Goal: Check status: Check status

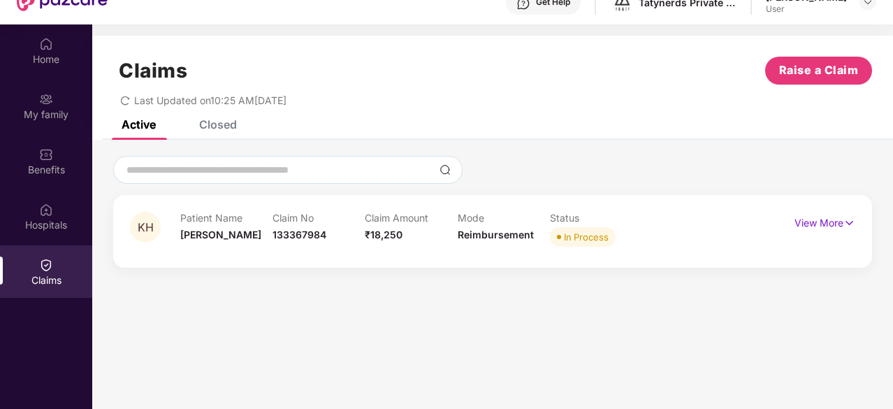
scroll to position [55, 0]
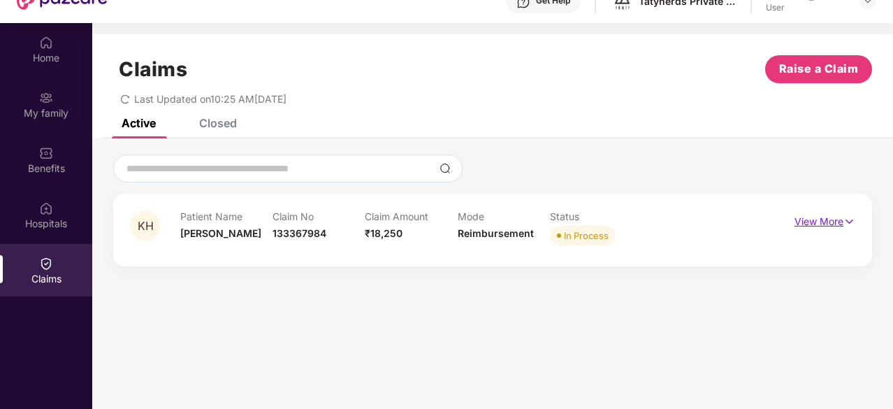
click at [848, 221] on img at bounding box center [849, 221] width 12 height 15
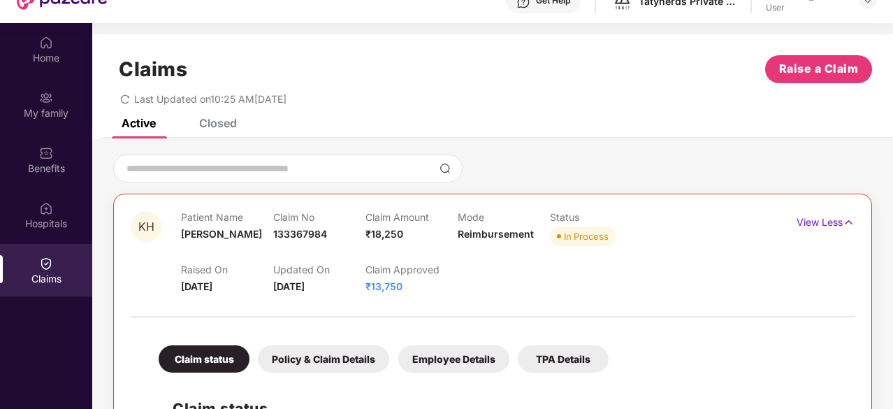
scroll to position [310, 0]
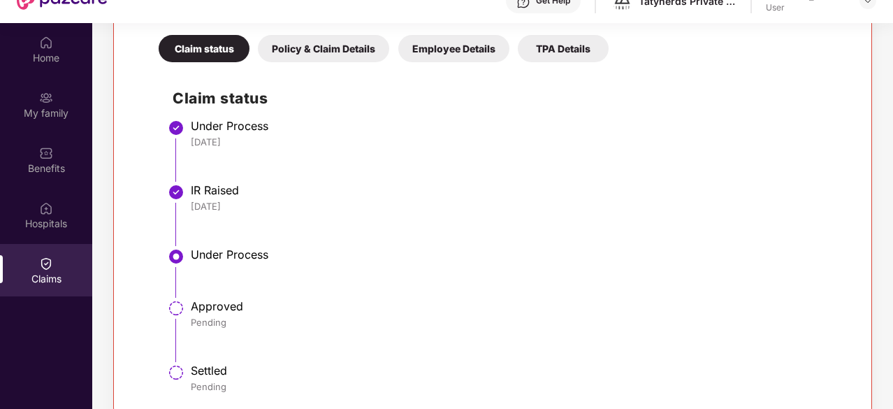
click at [332, 52] on div "Policy & Claim Details" at bounding box center [323, 48] width 131 height 27
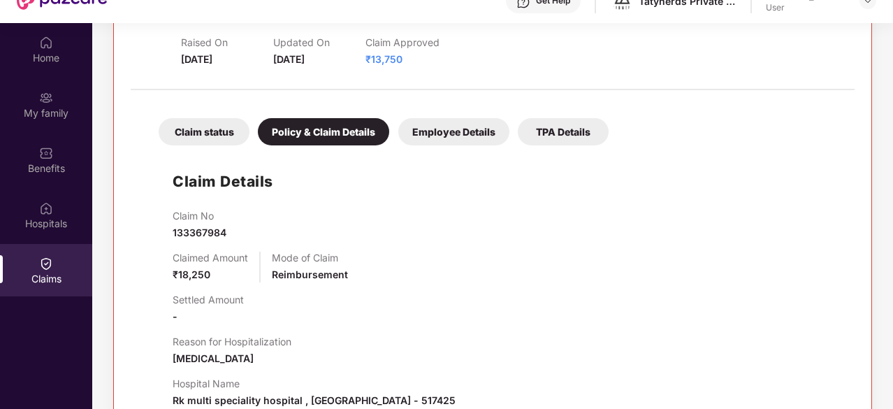
scroll to position [224, 0]
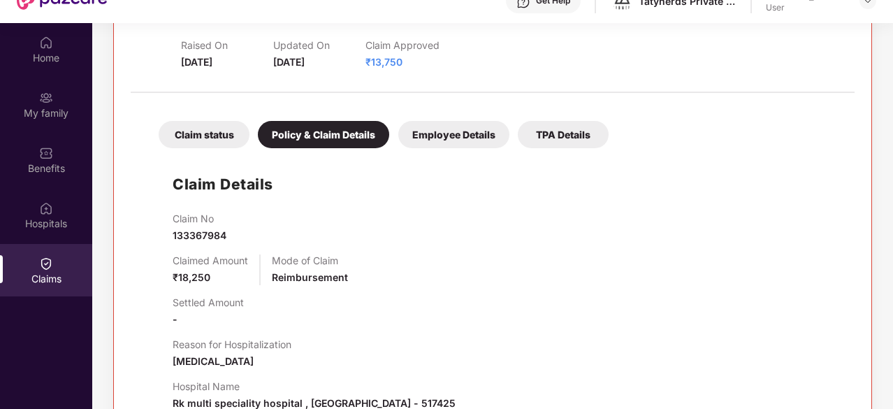
click at [453, 142] on div "Employee Details" at bounding box center [453, 134] width 111 height 27
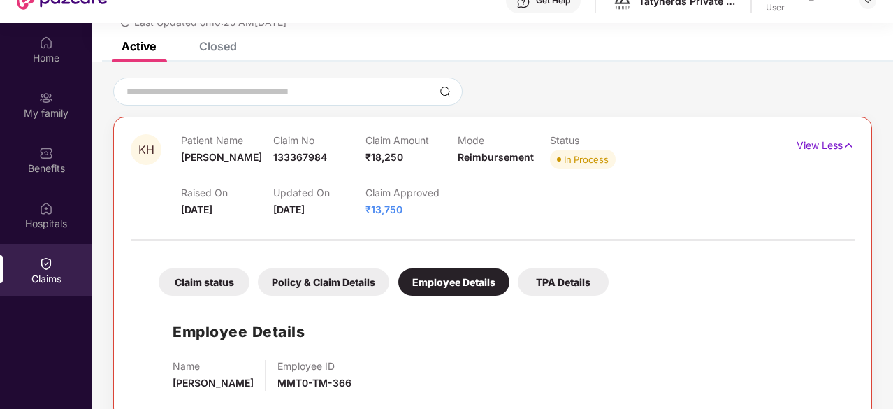
scroll to position [78, 0]
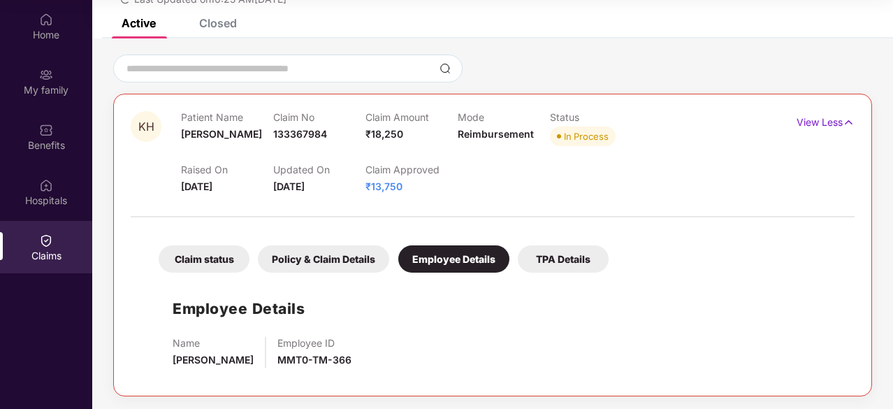
click at [571, 263] on div "TPA Details" at bounding box center [563, 258] width 91 height 27
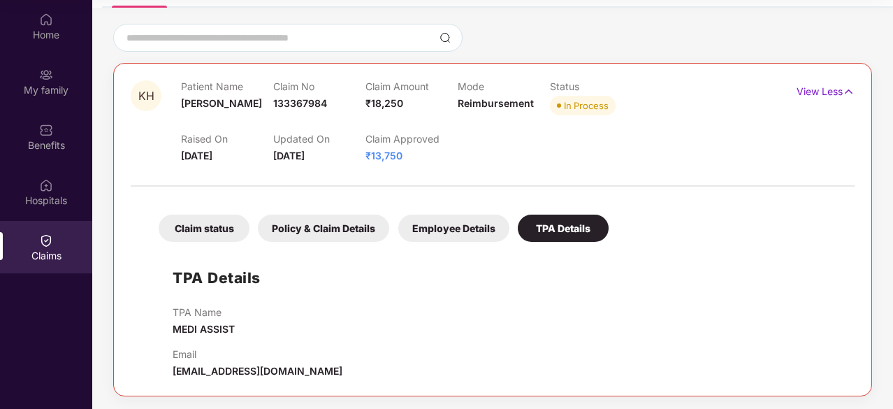
click at [222, 224] on div "Claim status" at bounding box center [204, 227] width 91 height 27
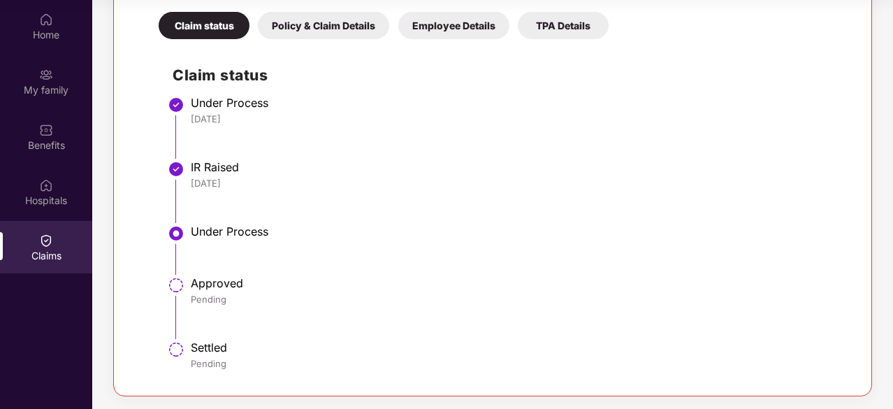
scroll to position [0, 0]
